Goal: Task Accomplishment & Management: Manage account settings

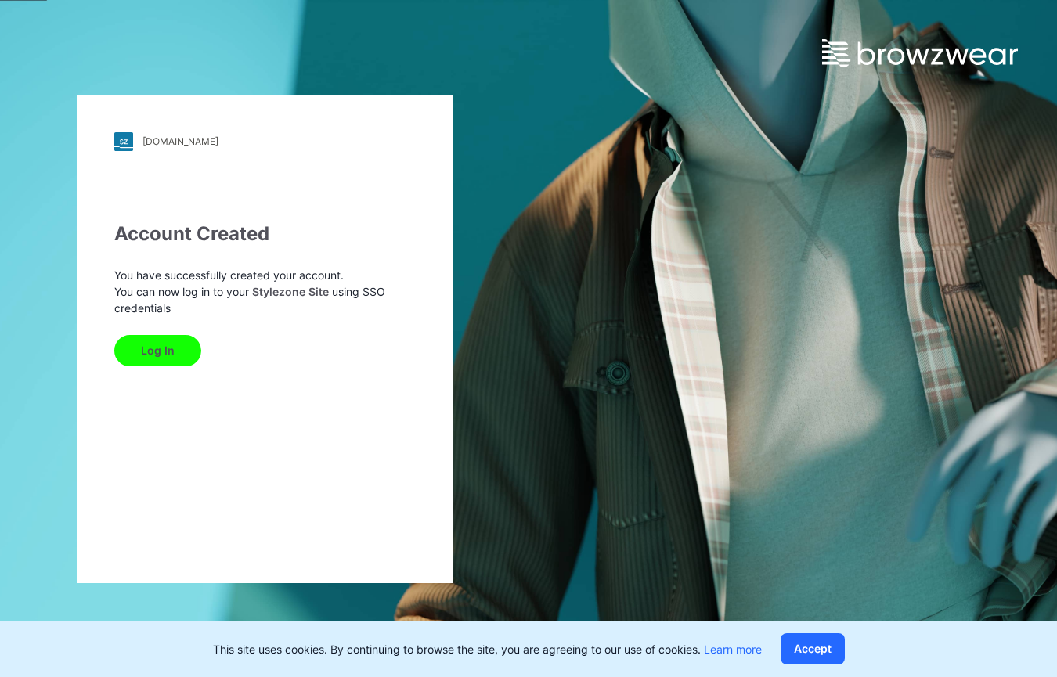
click at [161, 354] on button "Log In" at bounding box center [157, 350] width 87 height 31
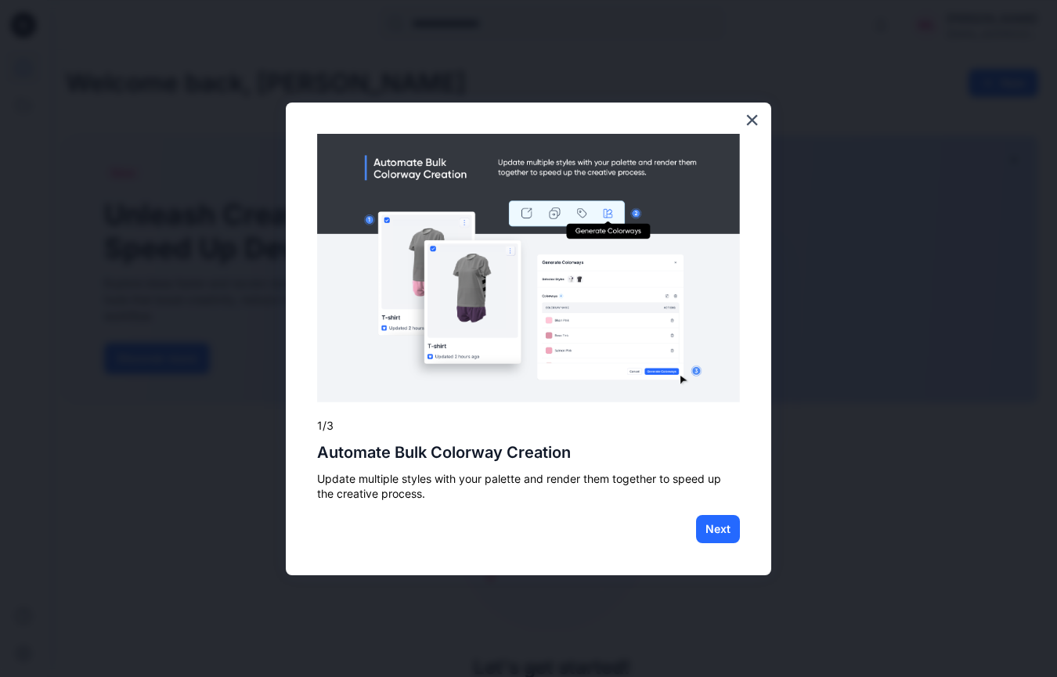
click at [535, 340] on img at bounding box center [528, 268] width 423 height 268
click at [719, 531] on button "Next" at bounding box center [718, 529] width 44 height 28
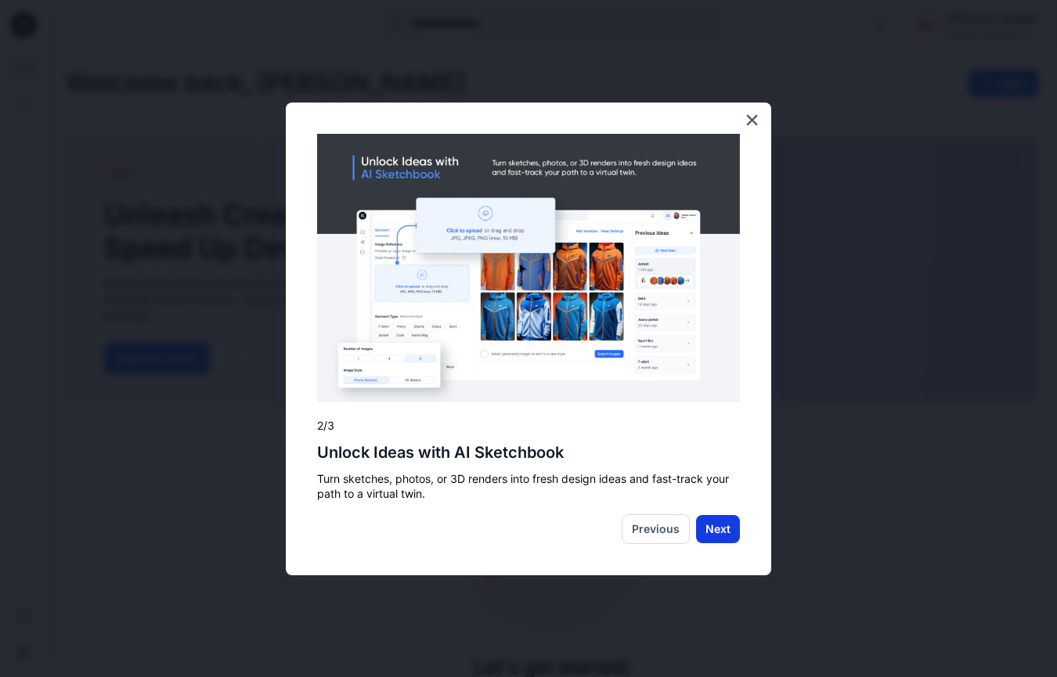
click at [716, 533] on button "Next" at bounding box center [718, 529] width 44 height 28
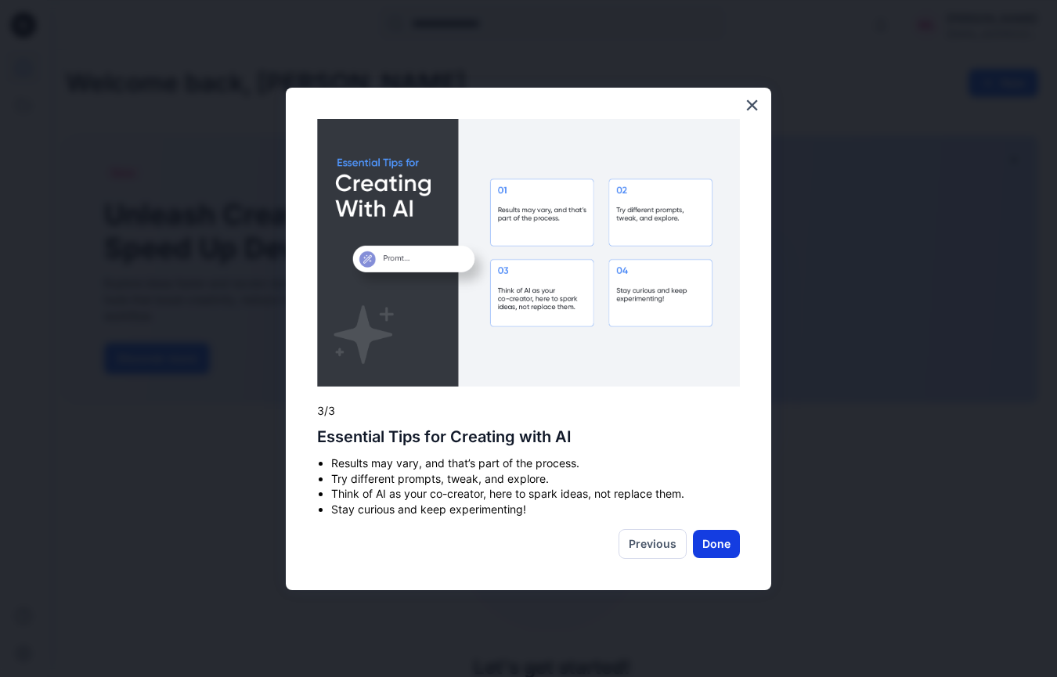
click at [722, 548] on button "Done" at bounding box center [716, 544] width 47 height 28
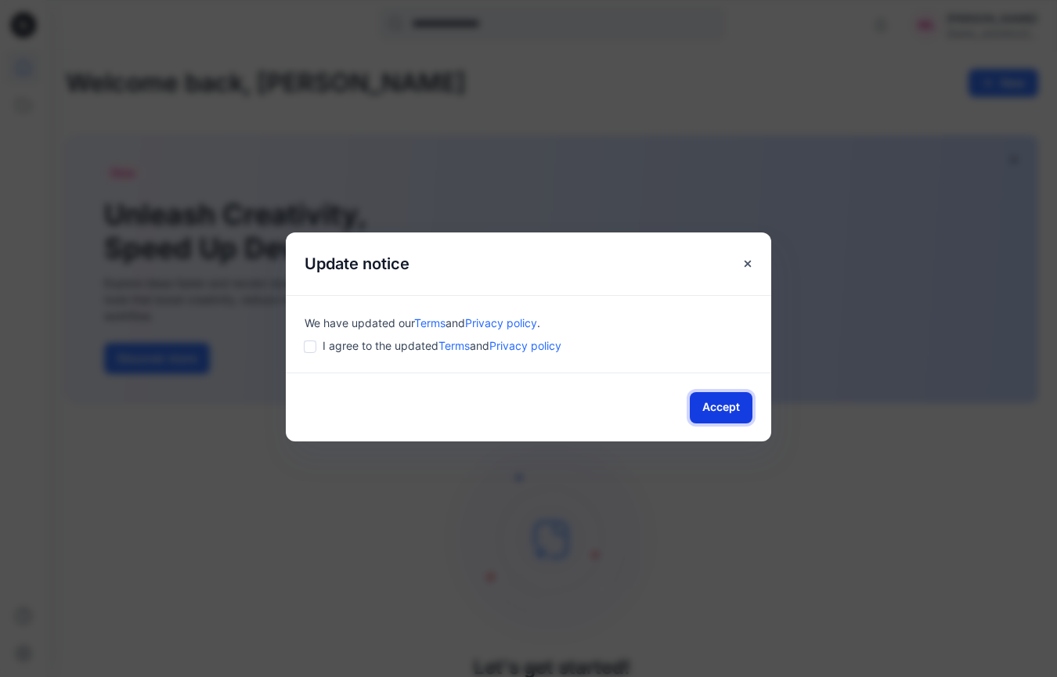
click at [711, 405] on button "Accept" at bounding box center [721, 407] width 63 height 31
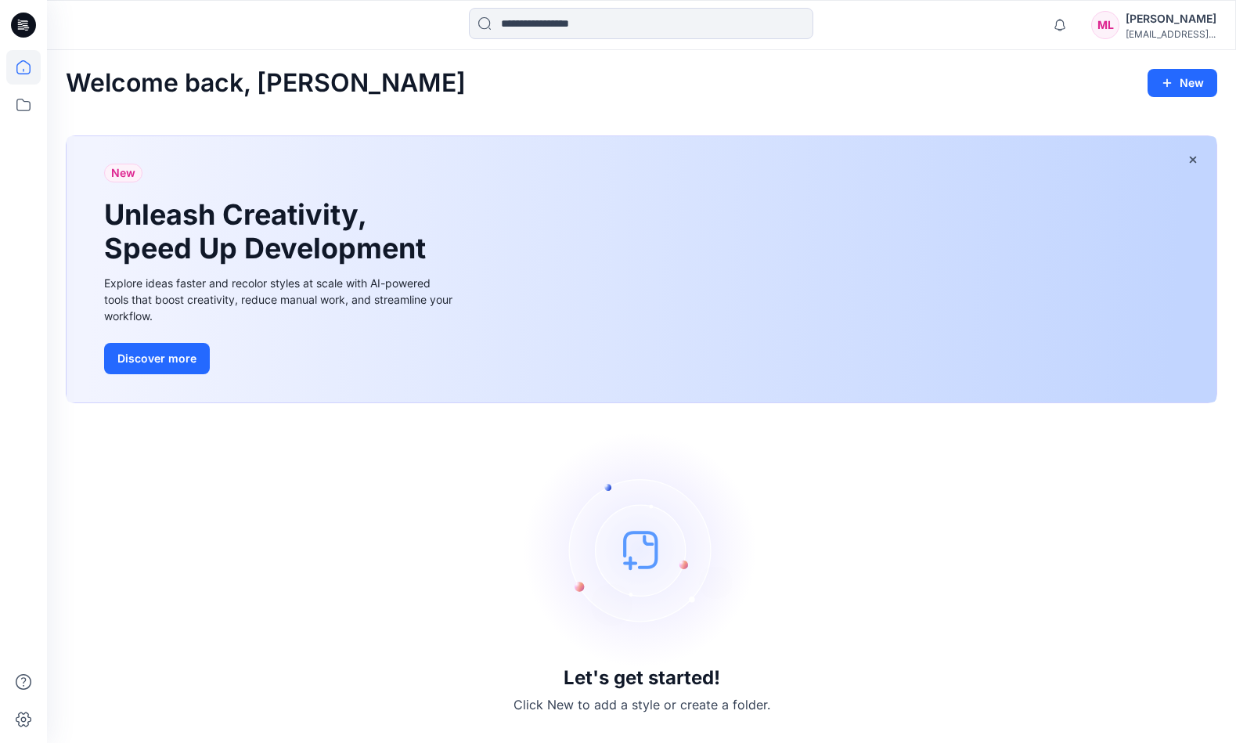
click at [1056, 25] on div "Mikey Lemmon" at bounding box center [1171, 18] width 91 height 19
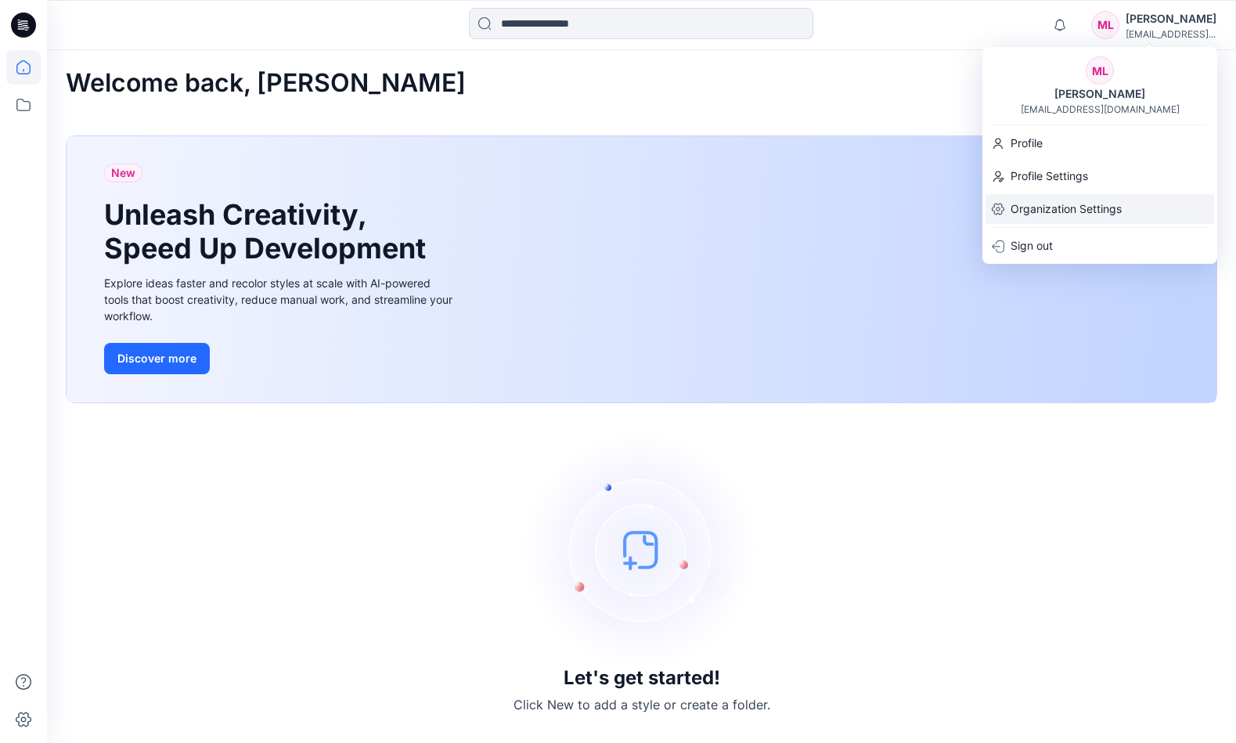
click at [1054, 213] on p "Organization Settings" at bounding box center [1065, 209] width 111 height 30
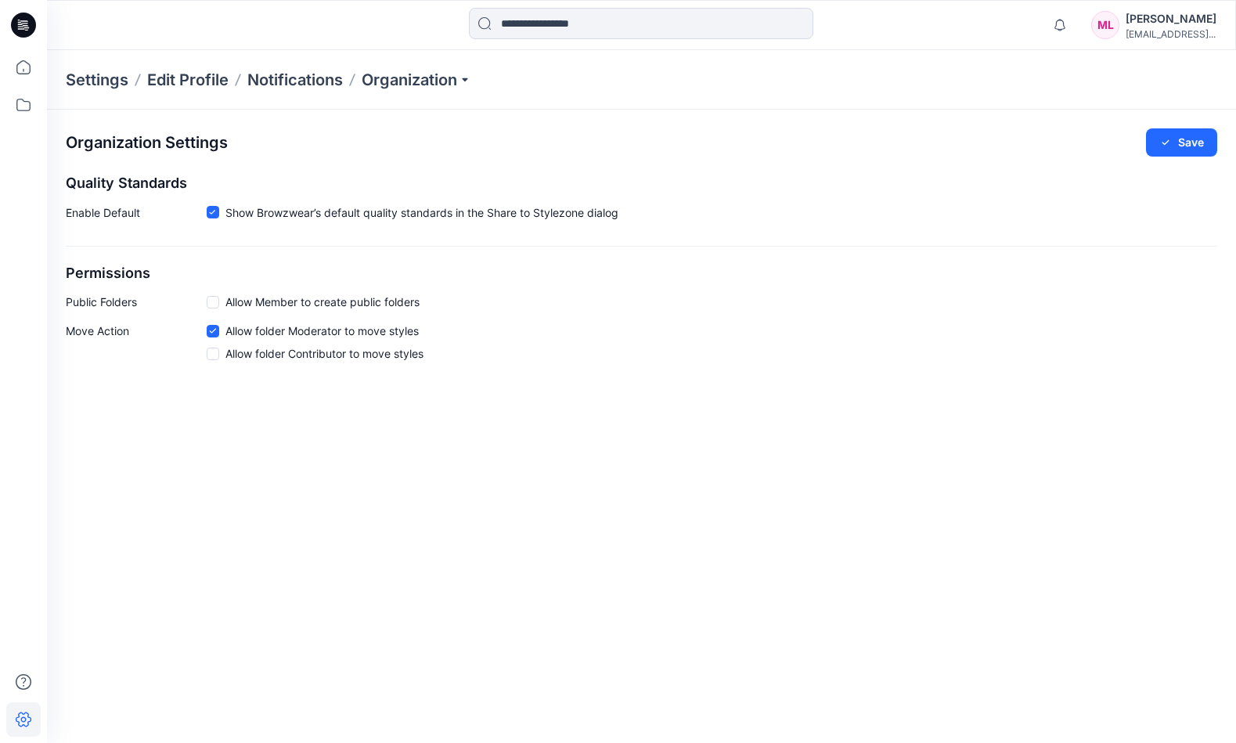
click at [24, 23] on icon at bounding box center [23, 25] width 25 height 25
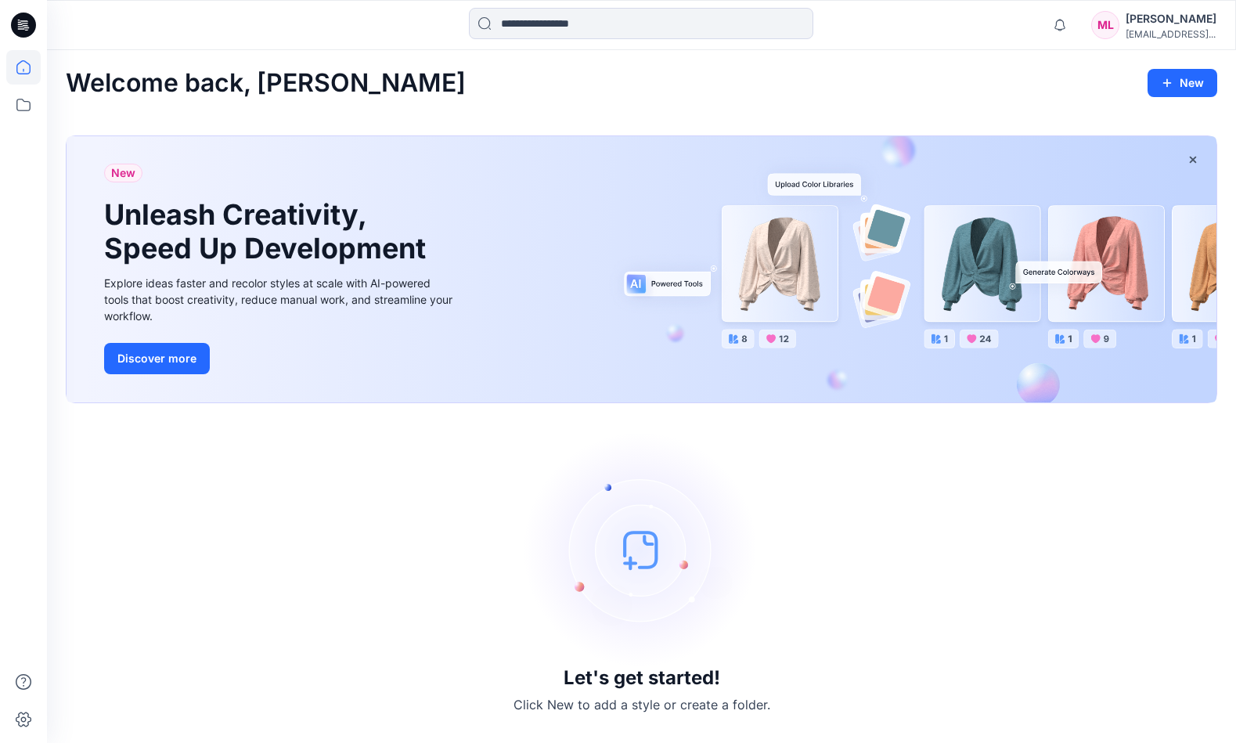
click at [1056, 23] on div "Mikey Lemmon" at bounding box center [1171, 18] width 91 height 19
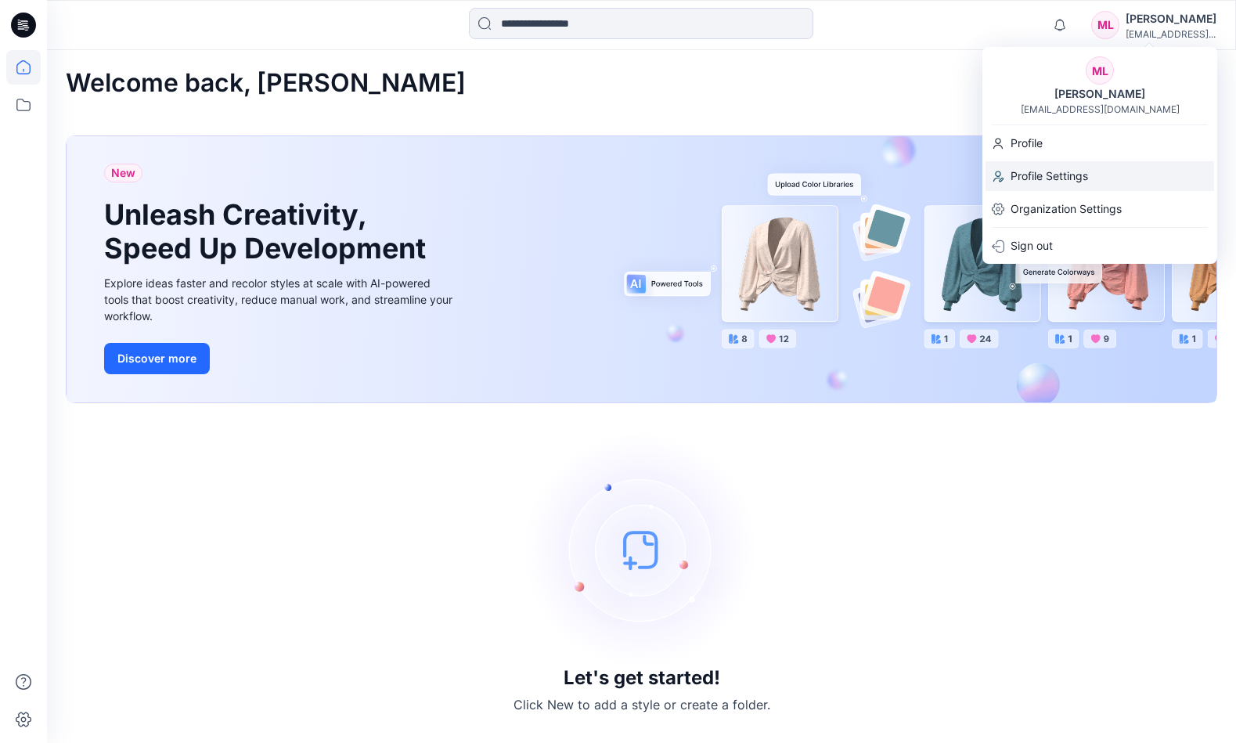
click at [1051, 180] on p "Profile Settings" at bounding box center [1048, 176] width 77 height 30
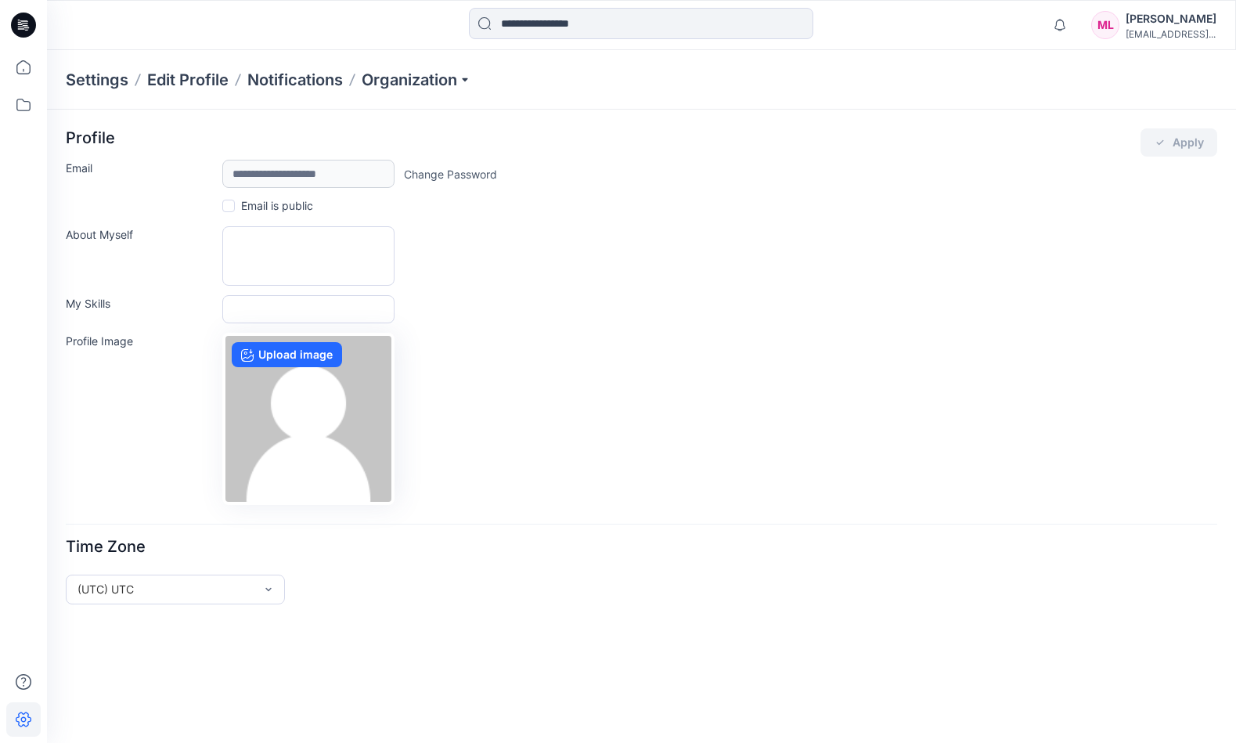
click at [171, 26] on div at bounding box center [195, 25] width 297 height 34
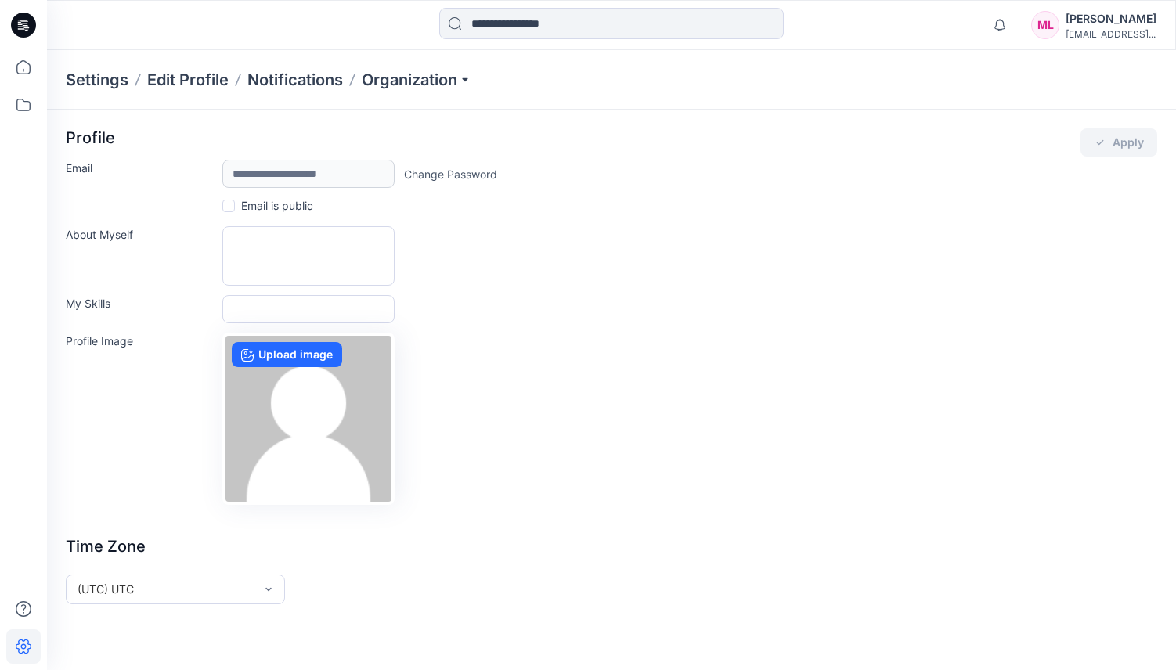
click at [22, 31] on icon at bounding box center [23, 25] width 25 height 25
